Goal: Transaction & Acquisition: Subscribe to service/newsletter

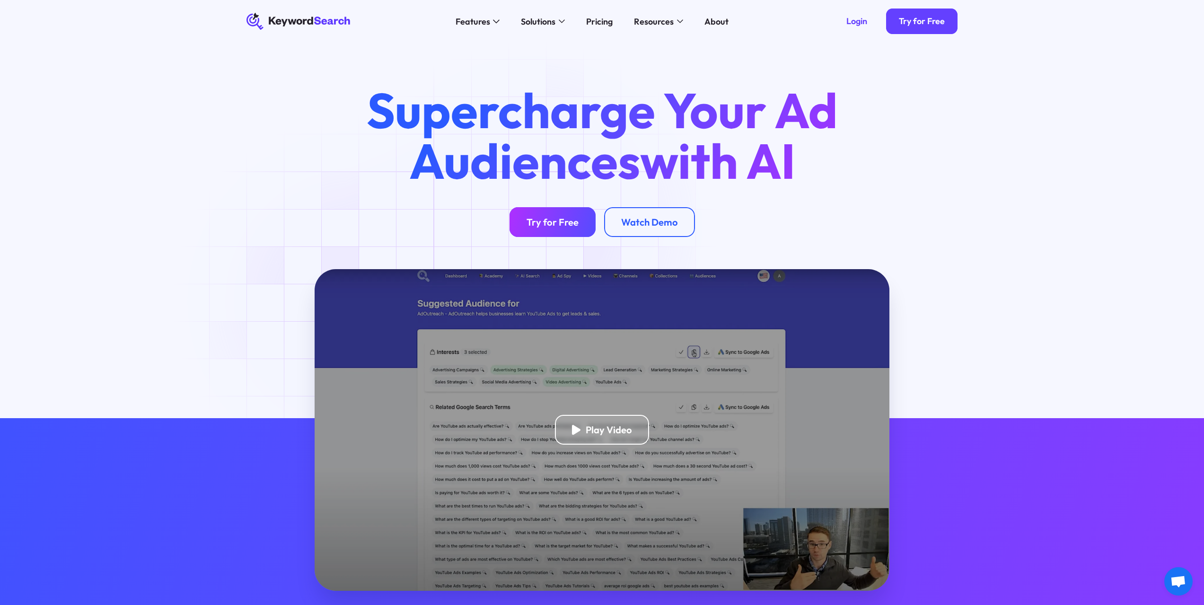
click at [535, 223] on div "Try for Free" at bounding box center [553, 222] width 52 height 12
